Goal: Find specific page/section: Find specific page/section

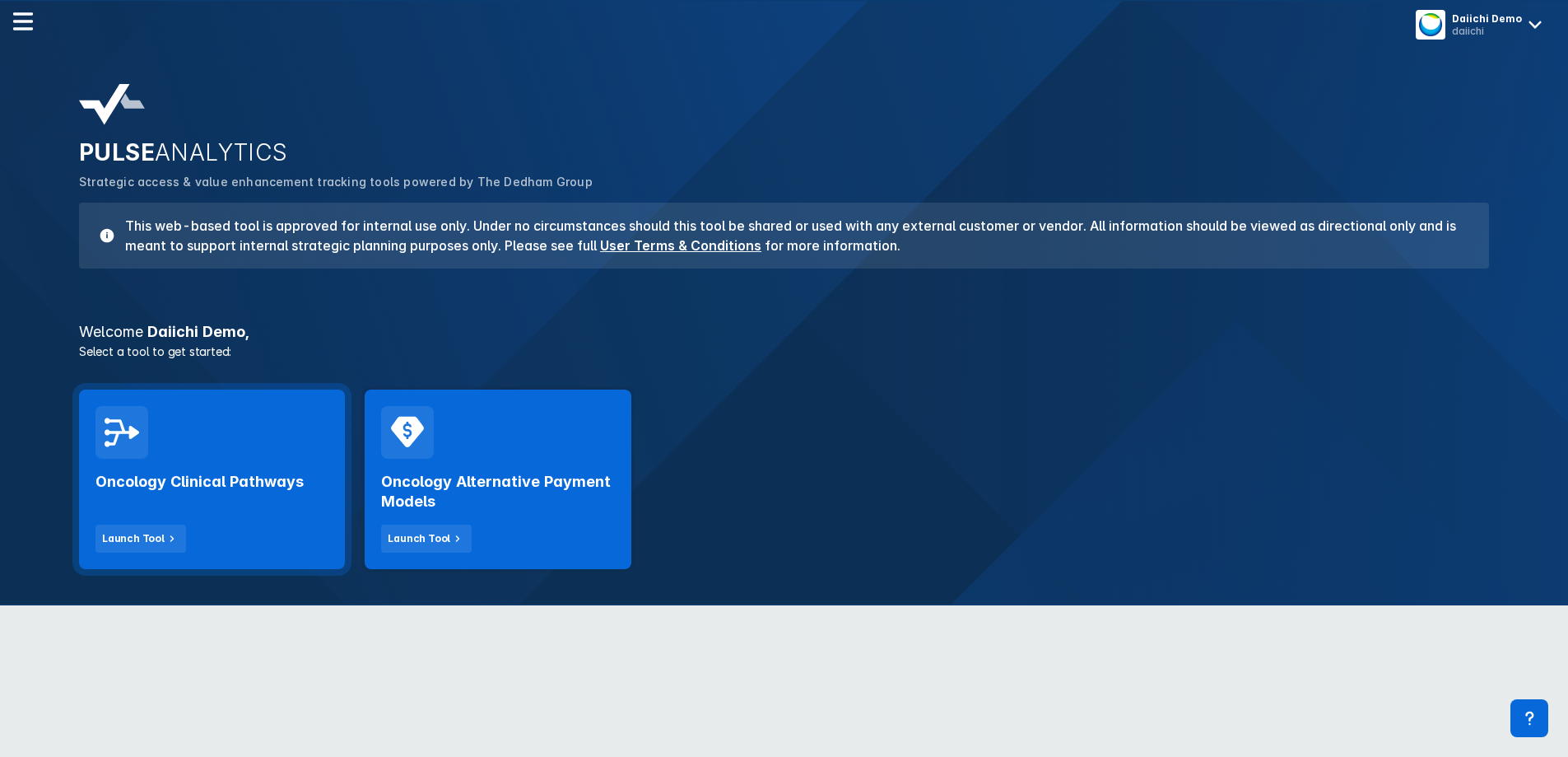
click at [251, 528] on div "Oncology Clinical Pathways Launch Tool" at bounding box center [211, 506] width 233 height 94
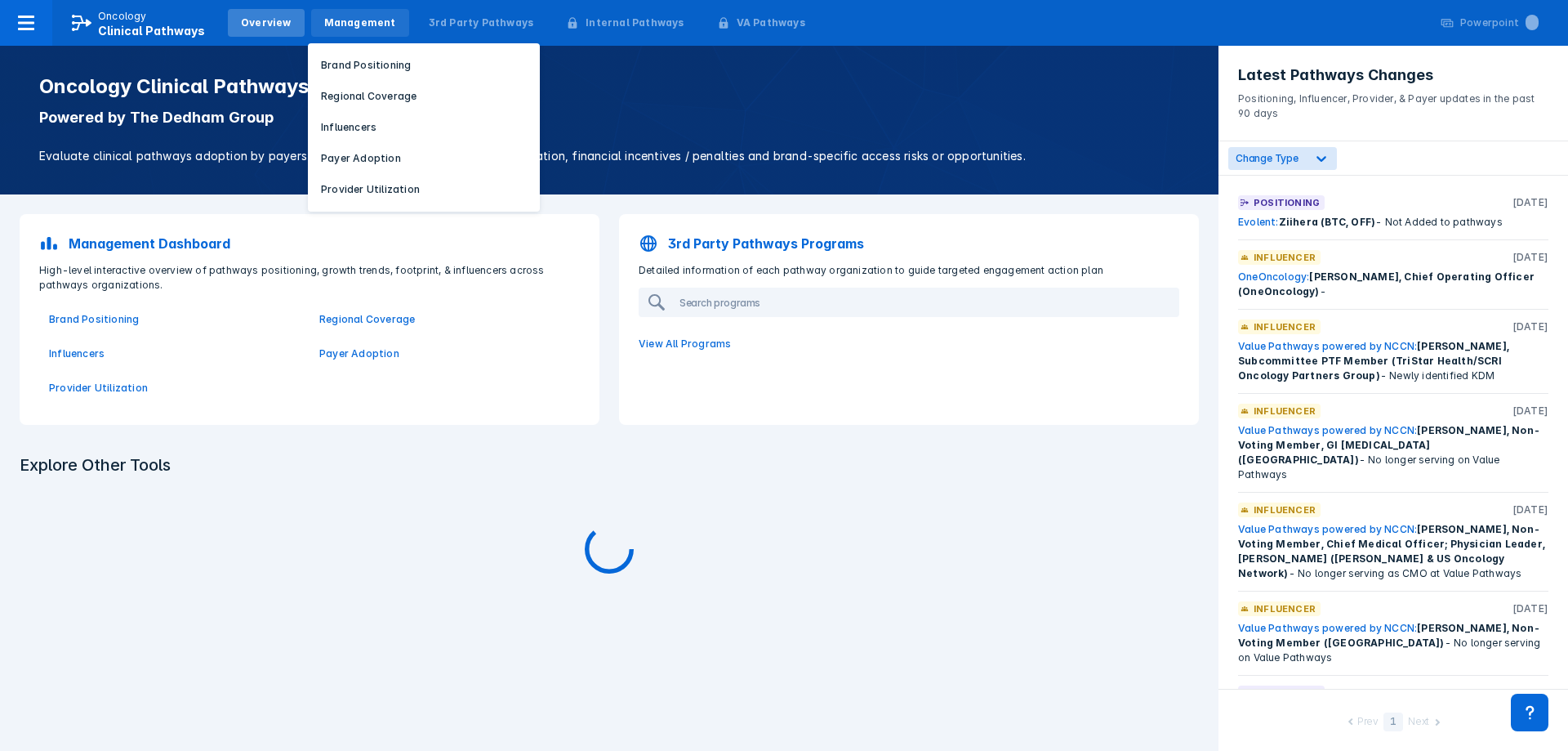
click at [353, 21] on div "Management" at bounding box center [359, 23] width 72 height 15
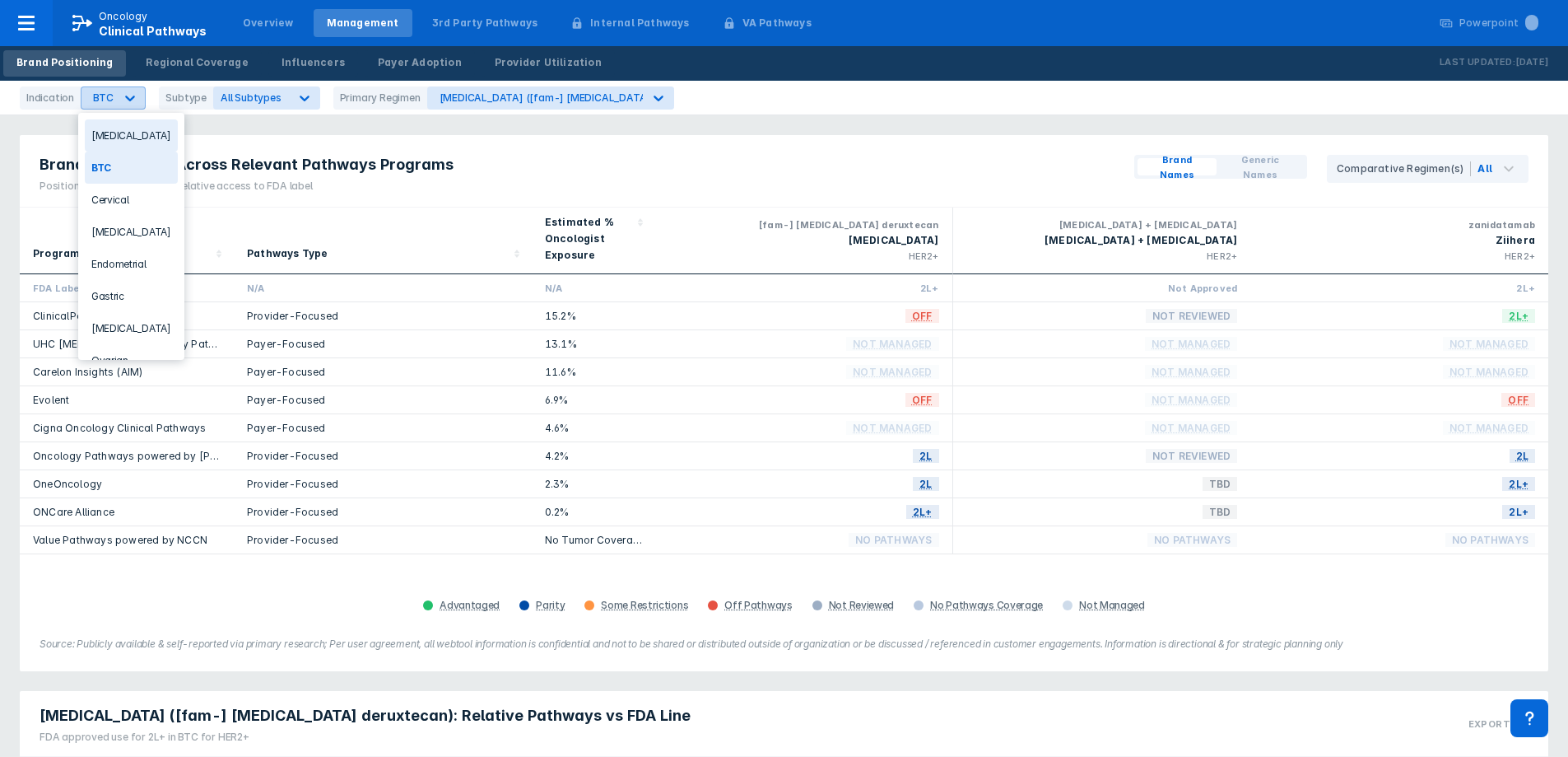
click at [125, 86] on div at bounding box center [130, 98] width 29 height 29
click at [126, 319] on div "[MEDICAL_DATA]" at bounding box center [132, 327] width 93 height 32
